Goal: Transaction & Acquisition: Purchase product/service

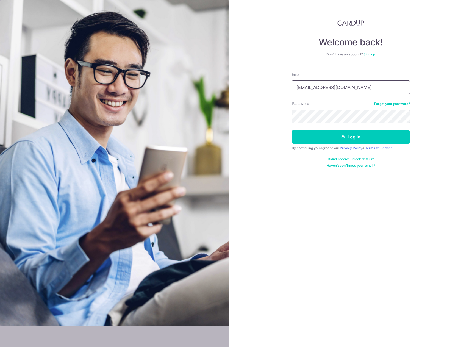
type input "[EMAIL_ADDRESS][DOMAIN_NAME]"
click at [292, 130] on button "Log in" at bounding box center [351, 137] width 118 height 14
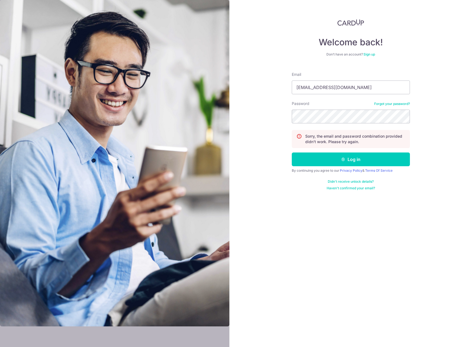
type input "[EMAIL_ADDRESS][DOMAIN_NAME]"
click at [292, 152] on button "Log in" at bounding box center [351, 159] width 118 height 14
click at [336, 88] on input "Email" at bounding box center [351, 88] width 118 height 14
type input "[EMAIL_ADDRESS][DOMAIN_NAME]"
click at [328, 158] on button "Log in" at bounding box center [351, 159] width 118 height 14
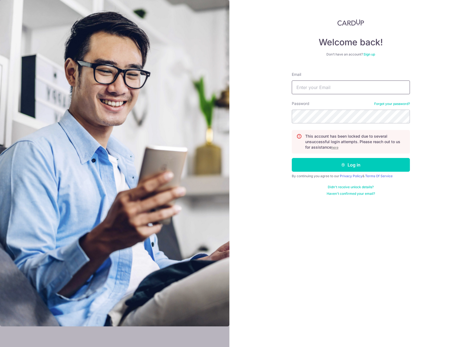
type input "[EMAIL_ADDRESS][DOMAIN_NAME]"
click at [333, 146] on u "here" at bounding box center [334, 147] width 7 height 4
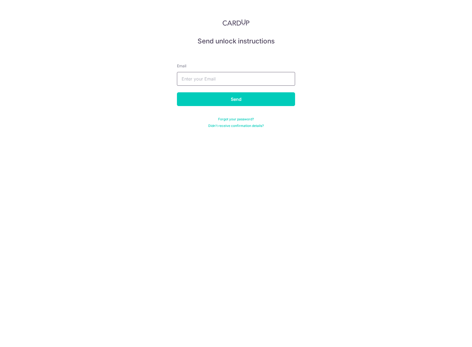
click at [201, 77] on input "text" at bounding box center [236, 79] width 118 height 14
type input "lin.diguang@gmail.com"
click at [177, 92] on input "Send" at bounding box center [236, 99] width 118 height 14
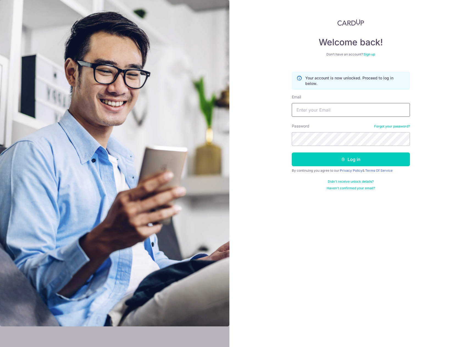
type input "[EMAIL_ADDRESS][DOMAIN_NAME]"
click at [329, 157] on button "Log in" at bounding box center [351, 159] width 118 height 14
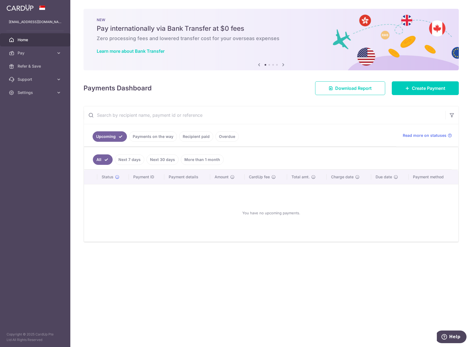
click at [197, 137] on link "Recipient paid" at bounding box center [196, 136] width 34 height 10
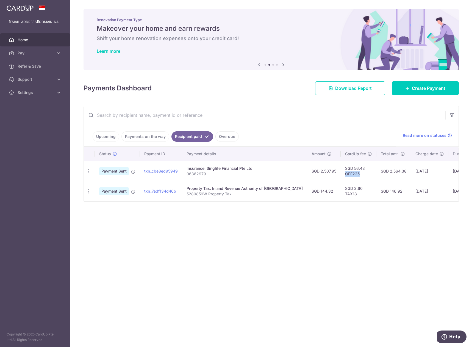
drag, startPoint x: 345, startPoint y: 175, endPoint x: 323, endPoint y: 174, distance: 22.0
click at [341, 174] on td "SGD 56.43 OFF225" at bounding box center [359, 171] width 36 height 20
copy td "OFF225"
click at [149, 138] on link "Payments on the way" at bounding box center [145, 136] width 48 height 10
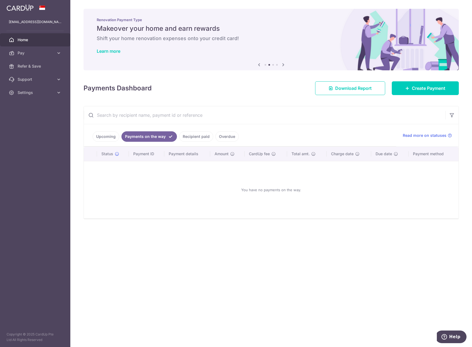
click at [224, 135] on link "Overdue" at bounding box center [226, 136] width 23 height 10
click at [103, 137] on link "Upcoming" at bounding box center [106, 136] width 27 height 10
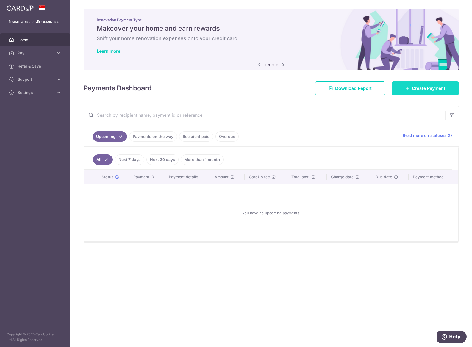
click at [422, 90] on span "Create Payment" at bounding box center [429, 88] width 34 height 7
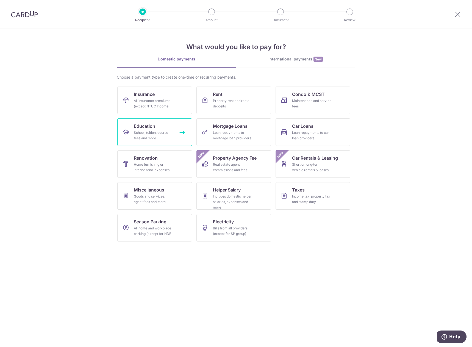
click at [166, 135] on div "School, tuition, course fees and more" at bounding box center [154, 135] width 40 height 11
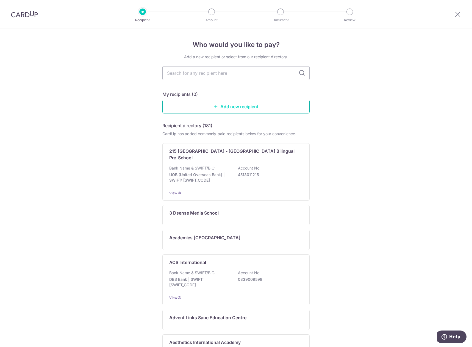
type input "OFF225"
type input "berr"
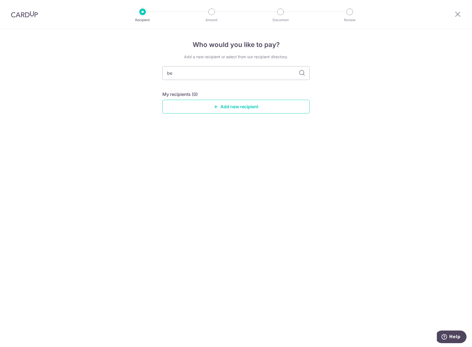
type input "b"
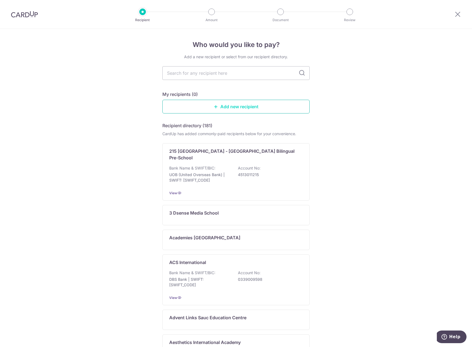
click at [251, 102] on link "Add new recipient" at bounding box center [235, 107] width 147 height 14
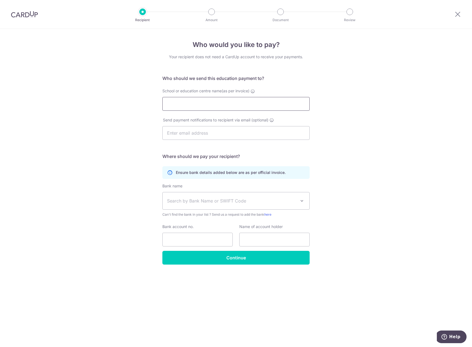
click at [198, 102] on input "School or education centre name(as per invoice)" at bounding box center [235, 104] width 147 height 14
paste input "Berries World of Learning School (TAS II) Pte Ltd"
type input "Berries World of Learning School (TAS II) Pte Ltd"
click at [203, 134] on input "text" at bounding box center [235, 133] width 147 height 14
click at [199, 201] on span "Search by Bank Name or SWIFT Code" at bounding box center [231, 201] width 129 height 7
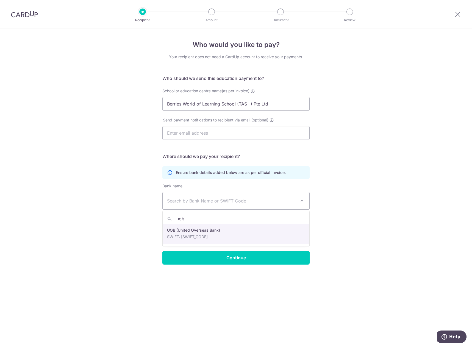
type input "uob"
select select "18"
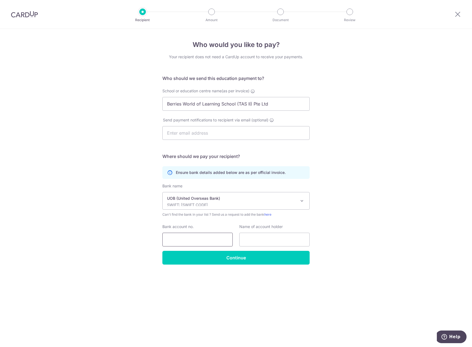
click at [179, 235] on input "Bank account no." at bounding box center [197, 240] width 70 height 14
paste input "3743224890"
type input "3743224890"
drag, startPoint x: 301, startPoint y: 103, endPoint x: 134, endPoint y: 107, distance: 166.5
click at [134, 107] on div "Who would you like to pay? Your recipient does not need a CardUp account to rec…" at bounding box center [236, 188] width 472 height 318
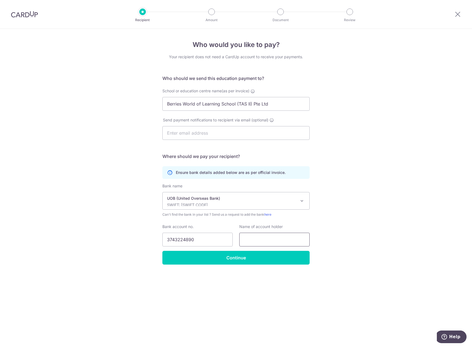
click at [290, 243] on input "text" at bounding box center [274, 240] width 70 height 14
paste input "Berries World of Learning School (TAS II) Pte Ltd"
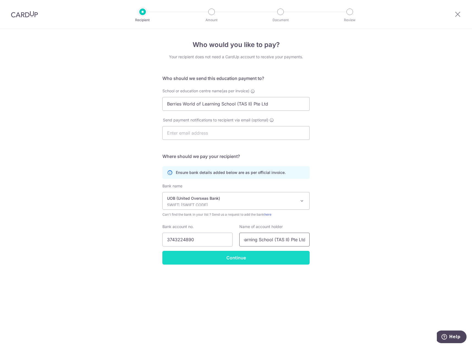
type input "Berries World of Learning School (TAS II) Pte Ltd"
click at [238, 256] on input "Continue" at bounding box center [235, 258] width 147 height 14
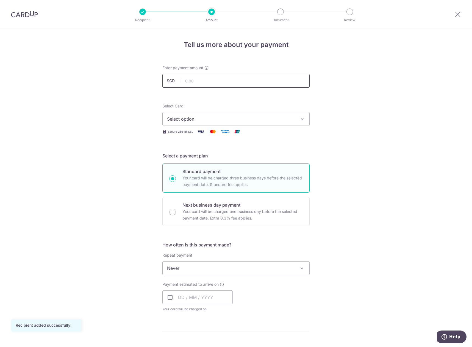
click at [217, 83] on input "text" at bounding box center [235, 81] width 147 height 14
type input "994.08"
click at [207, 118] on span "Select option" at bounding box center [231, 119] width 128 height 7
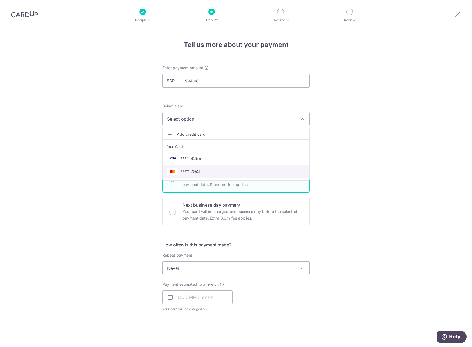
click at [206, 171] on span "**** 2941" at bounding box center [236, 171] width 138 height 7
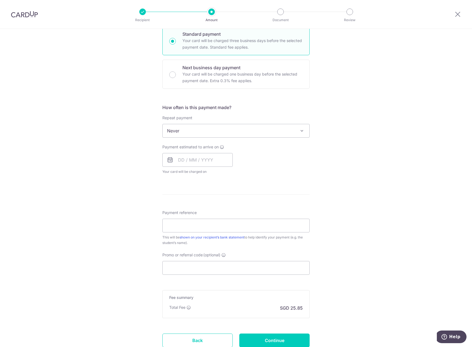
scroll to position [165, 0]
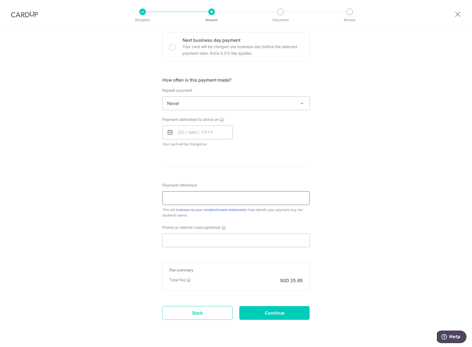
click at [206, 197] on input "Payment reference" at bounding box center [235, 198] width 147 height 14
click at [179, 194] on input "Payment reference" at bounding box center [235, 198] width 147 height 14
paste input "Z22554"
click at [209, 199] on input "Z22554" at bounding box center [235, 198] width 147 height 14
paste input "林宇哲 (Lin Yu Zhe)"
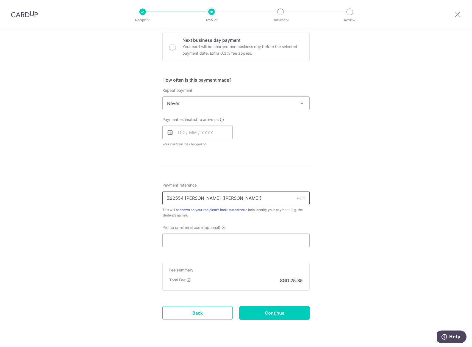
type input "Z22554 林宇哲 (Lin Yu Zhe)"
click at [239, 218] on div "This will be shown on your recipient’s bank statement to help identify your pay…" at bounding box center [235, 212] width 147 height 11
click at [221, 236] on input "Promo or referral code (optional)" at bounding box center [235, 241] width 147 height 14
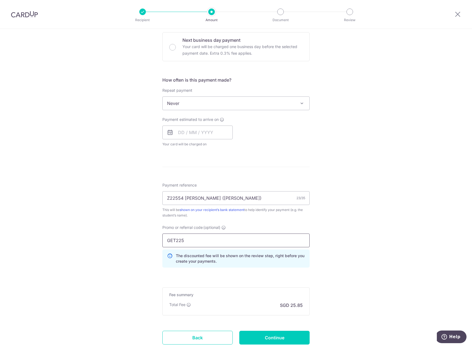
type input "GET225"
click at [352, 235] on div "Tell us more about your payment Enter payment amount SGD 994.08 994.08 Recipien…" at bounding box center [236, 125] width 472 height 522
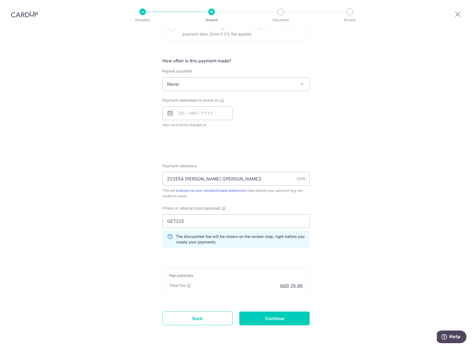
scroll to position [192, 0]
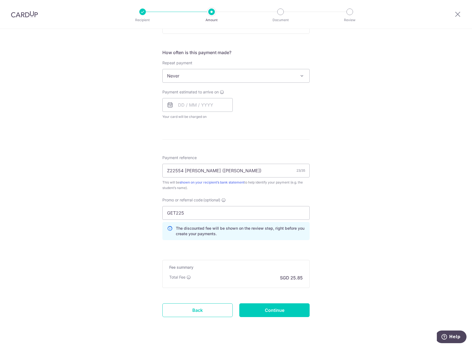
click at [184, 247] on form "Enter payment amount SGD 994.08 994.08 Recipient added successfully! Select Car…" at bounding box center [235, 103] width 147 height 460
click at [281, 315] on input "Continue" at bounding box center [274, 310] width 70 height 14
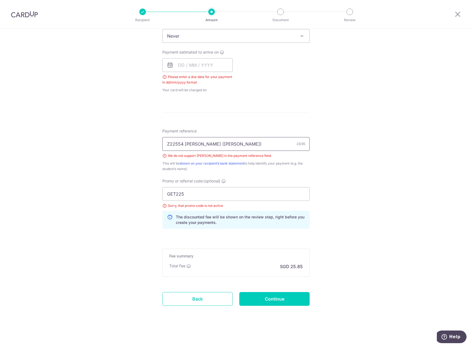
drag, startPoint x: 200, startPoint y: 144, endPoint x: 184, endPoint y: 142, distance: 16.3
click at [184, 142] on input "Z22554 林宇哲 (Lin Yu Zhe)" at bounding box center [235, 144] width 147 height 14
click at [215, 143] on input "Z22554 Lin Yu Zhe)" at bounding box center [235, 144] width 147 height 14
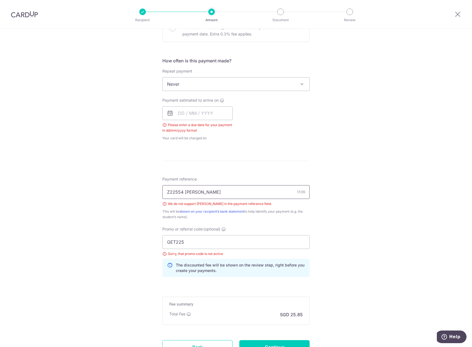
scroll to position [177, 0]
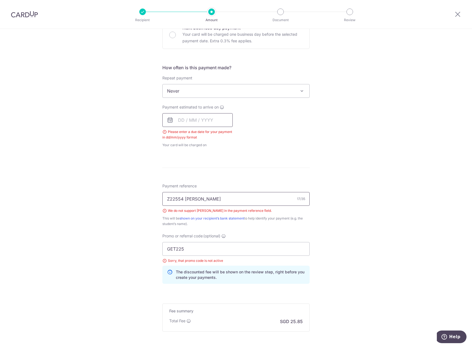
type input "Z22554 Lin Yu Zhe"
click at [180, 120] on input "text" at bounding box center [197, 120] width 70 height 14
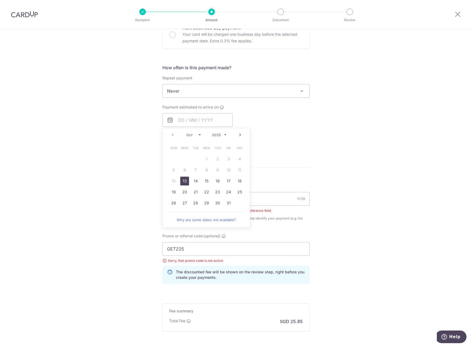
drag, startPoint x: 185, startPoint y: 180, endPoint x: 297, endPoint y: 137, distance: 120.6
click at [185, 180] on link "13" at bounding box center [184, 181] width 9 height 9
type input "[DATE]"
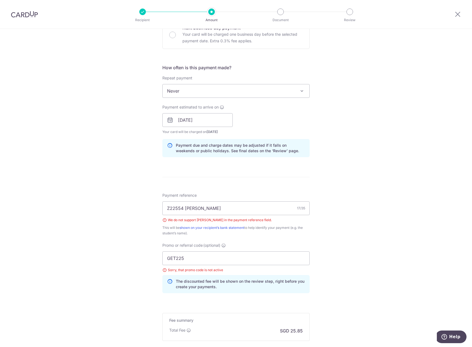
click at [331, 125] on div "Tell us more about your payment Enter payment amount SGD 994.08 994.08 Select C…" at bounding box center [236, 132] width 472 height 560
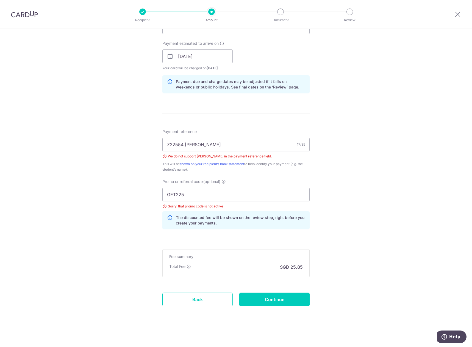
scroll to position [242, 0]
drag, startPoint x: 188, startPoint y: 197, endPoint x: 131, endPoint y: 197, distance: 56.6
click at [131, 197] on div "Tell us more about your payment Enter payment amount SGD 994.08 994.08 Select C…" at bounding box center [236, 67] width 472 height 560
paste input "OFF"
type input "OFF225"
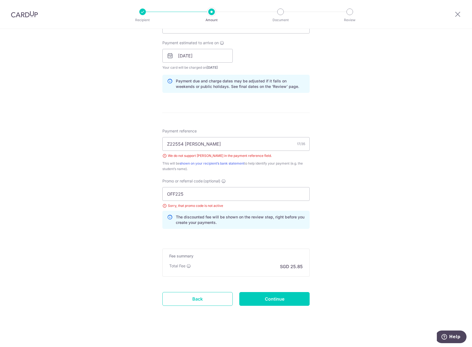
click at [350, 220] on div "Tell us more about your payment Enter payment amount SGD 994.08 994.08 Select C…" at bounding box center [236, 67] width 472 height 560
click at [268, 295] on input "Continue" at bounding box center [274, 299] width 70 height 14
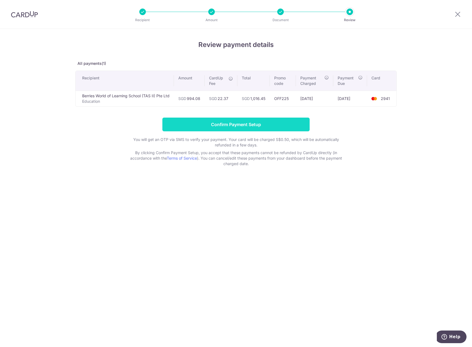
click at [209, 126] on input "Confirm Payment Setup" at bounding box center [235, 125] width 147 height 14
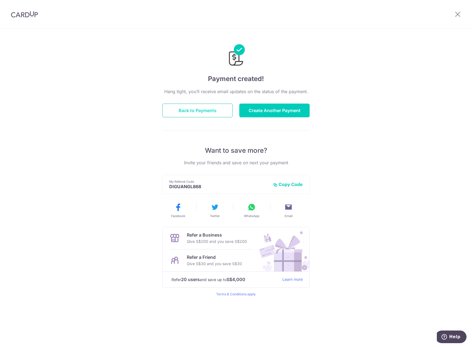
drag, startPoint x: 190, startPoint y: 109, endPoint x: 193, endPoint y: 108, distance: 3.6
click at [190, 109] on button "Back to Payments" at bounding box center [197, 111] width 70 height 14
